Goal: Transaction & Acquisition: Purchase product/service

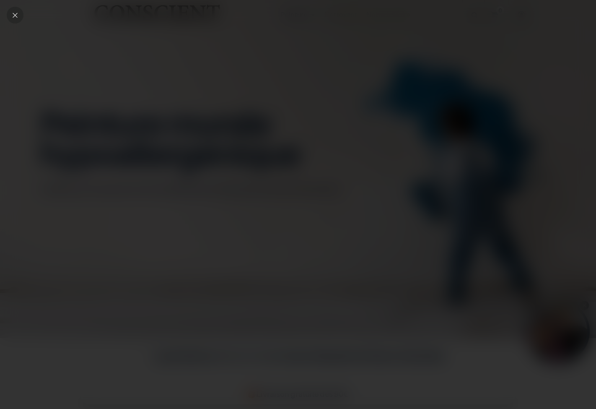
click at [16, 14] on icon "Close" at bounding box center [15, 15] width 5 height 5
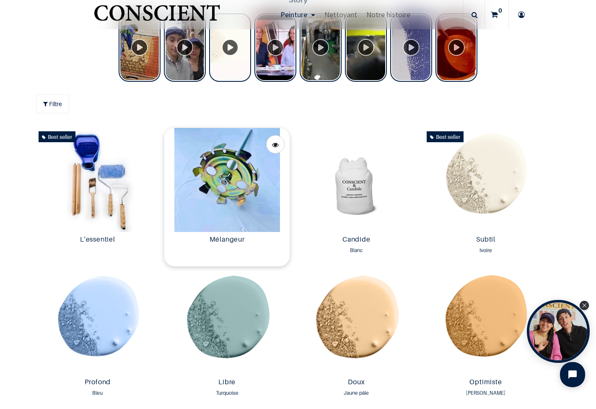
scroll to position [475, 0]
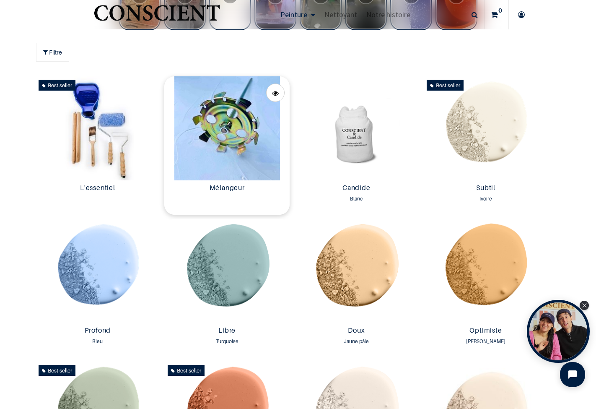
click at [233, 154] on img at bounding box center [226, 128] width 125 height 104
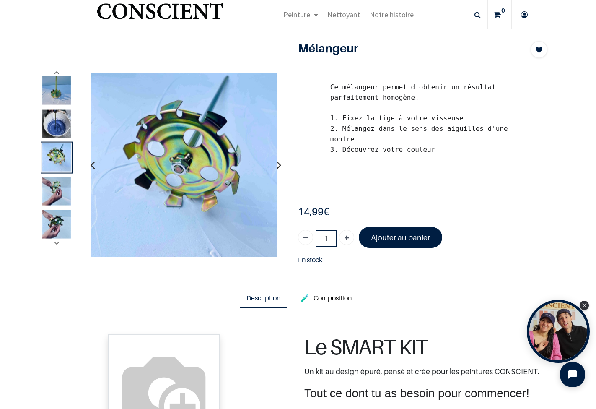
scroll to position [20, 0]
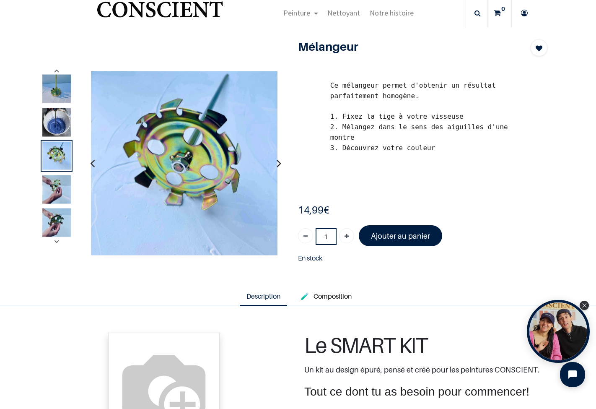
click at [54, 186] on img at bounding box center [56, 189] width 29 height 29
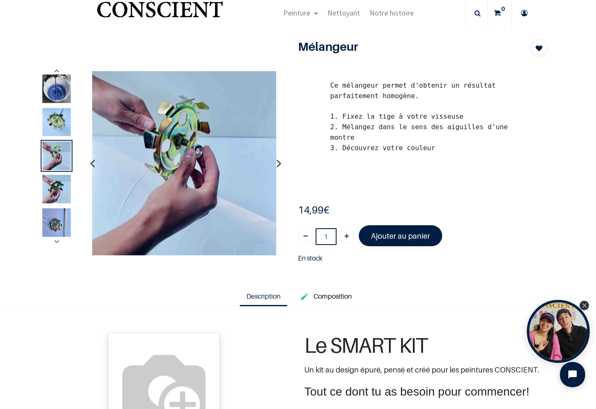
click at [61, 221] on img at bounding box center [56, 222] width 29 height 29
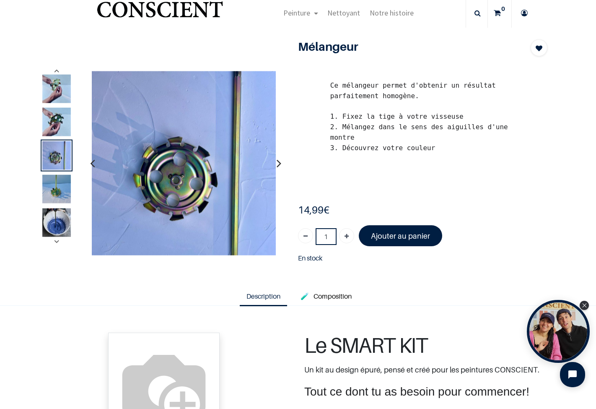
click at [63, 122] on img at bounding box center [56, 122] width 29 height 29
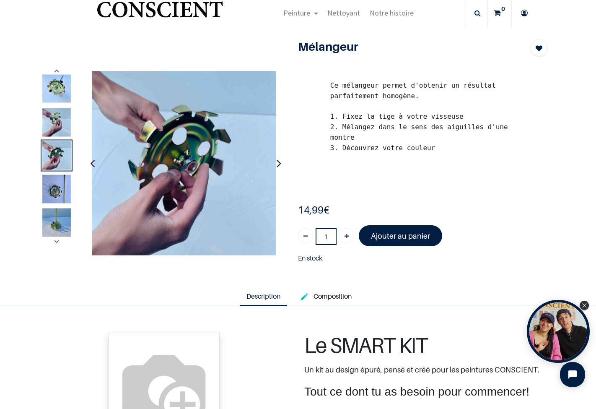
click at [59, 76] on button "button" at bounding box center [57, 71] width 21 height 10
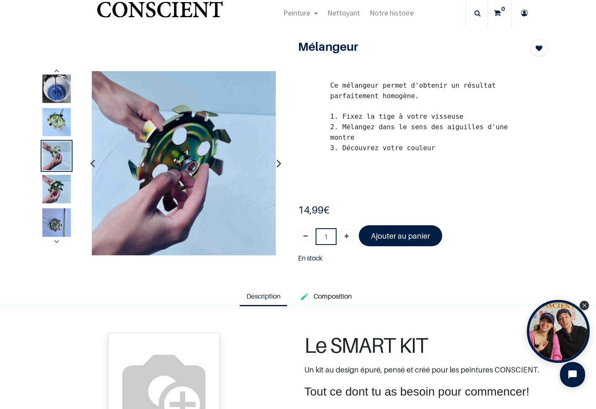
click at [58, 219] on img at bounding box center [56, 222] width 29 height 29
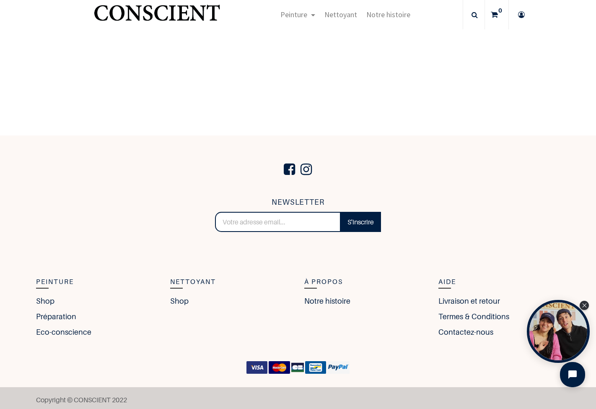
scroll to position [669, 0]
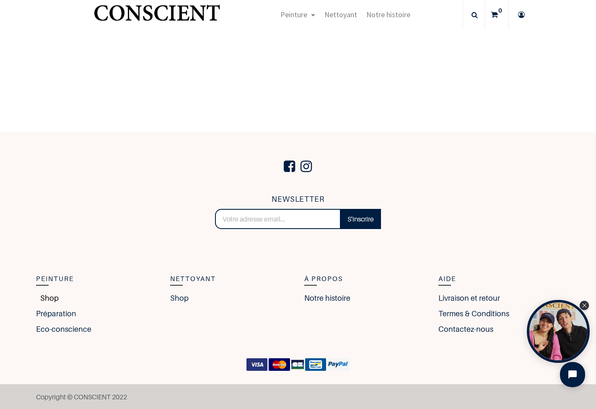
click at [46, 298] on link "Shop" at bounding box center [47, 297] width 23 height 11
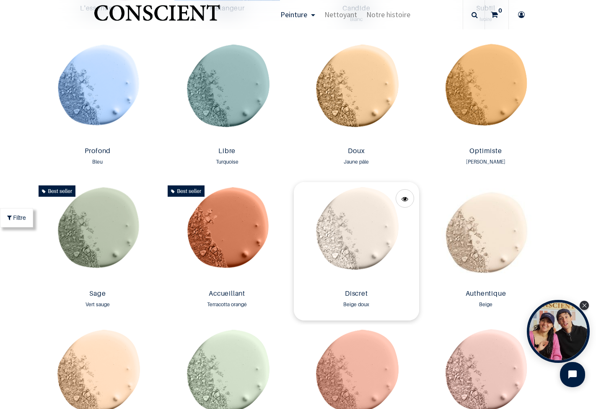
scroll to position [488, 0]
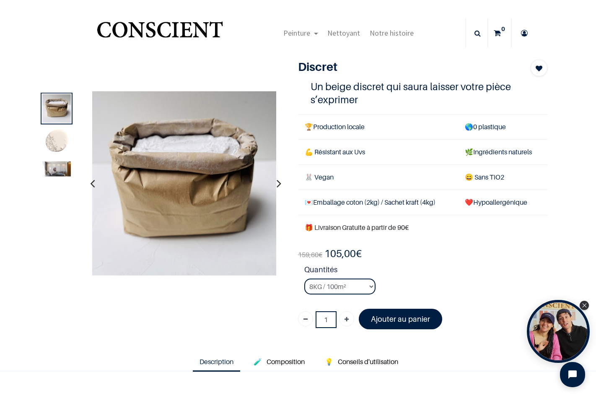
click at [51, 144] on img at bounding box center [56, 142] width 29 height 29
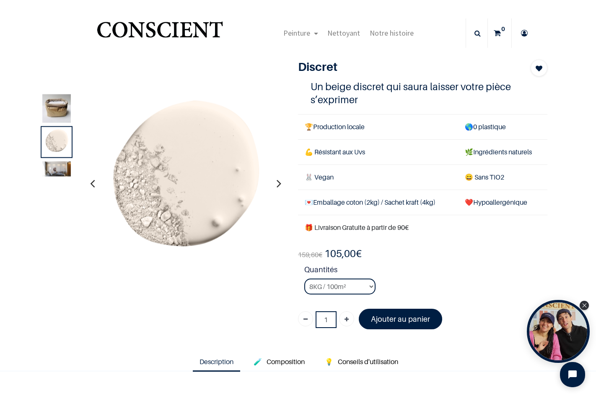
click at [55, 171] on img at bounding box center [56, 168] width 29 height 15
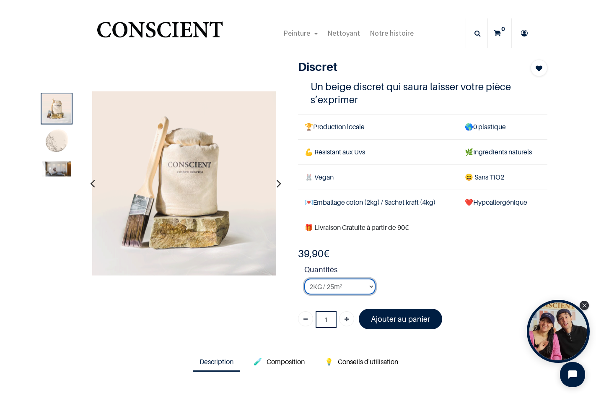
select select "24"
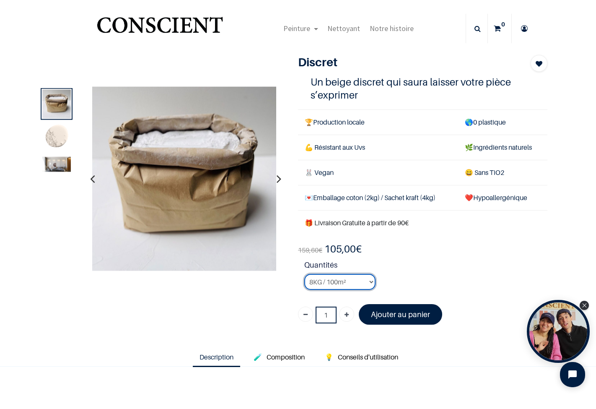
scroll to position [41, 0]
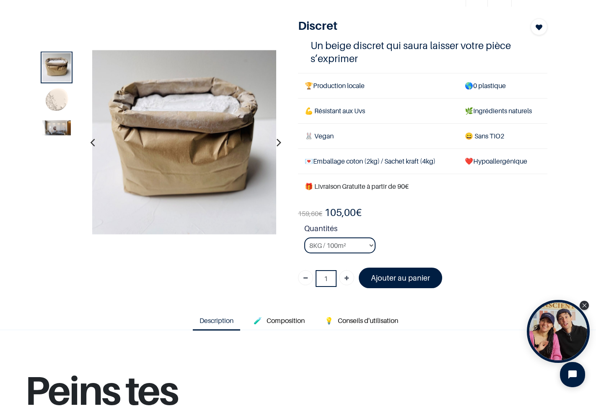
click at [345, 275] on icon "Ajouter" at bounding box center [347, 278] width 4 height 15
click at [345, 274] on icon "Ajouter" at bounding box center [347, 278] width 4 height 15
click at [305, 273] on link "Supprimer" at bounding box center [305, 277] width 15 height 15
type input "3"
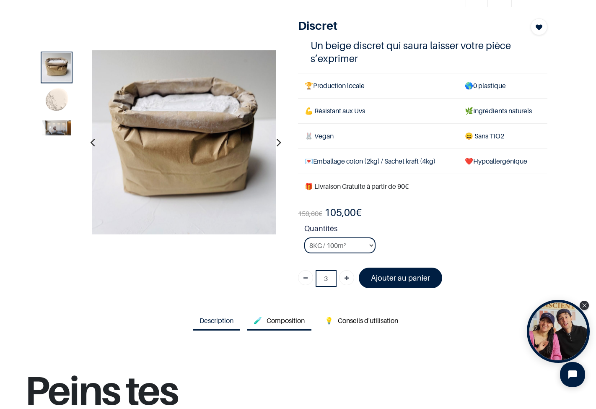
click at [259, 317] on link "🧪 Composition" at bounding box center [279, 320] width 65 height 19
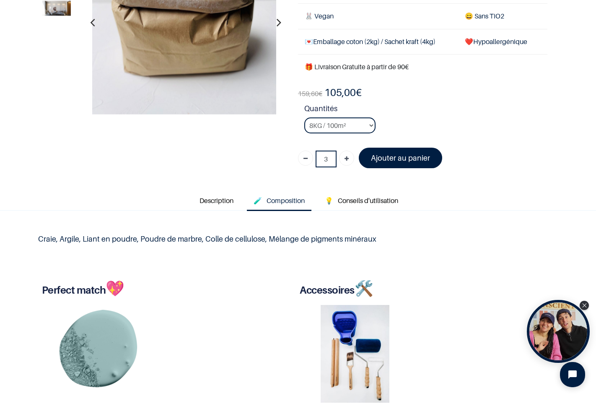
scroll to position [113, 0]
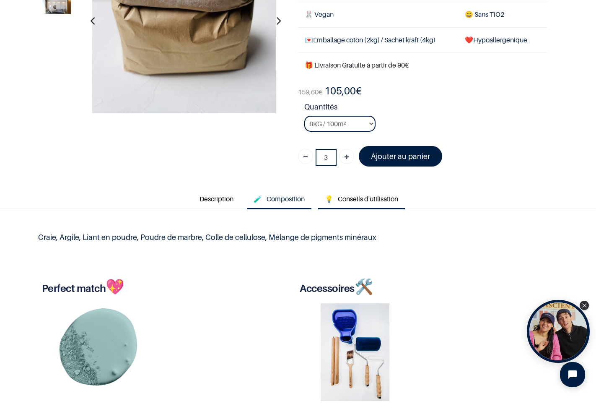
click at [361, 195] on span "Conseils d'utilisation" at bounding box center [368, 199] width 60 height 8
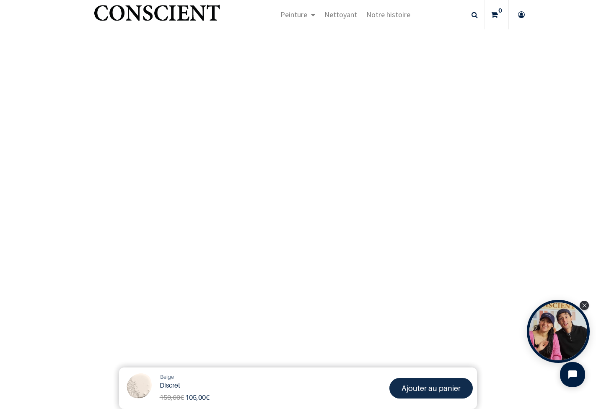
scroll to position [1628, 0]
